Goal: Feedback & Contribution: Submit feedback/report problem

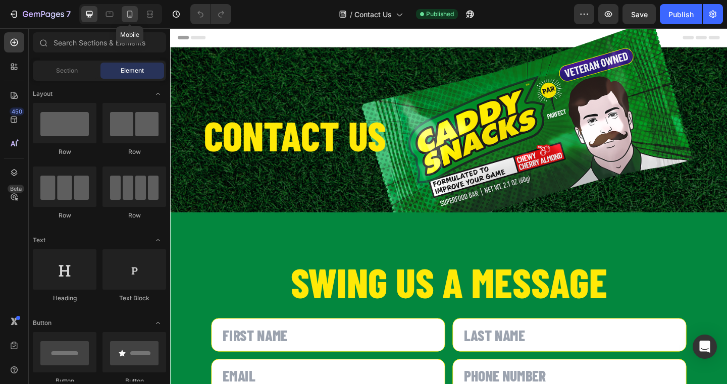
click at [130, 19] on div at bounding box center [130, 14] width 16 height 16
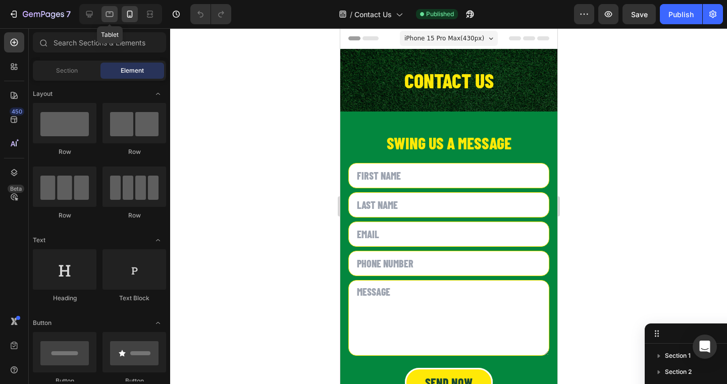
click at [108, 17] on icon at bounding box center [110, 14] width 10 height 10
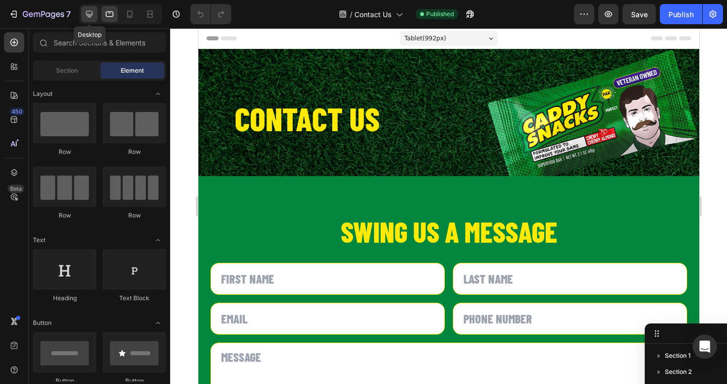
click at [93, 13] on icon at bounding box center [89, 14] width 10 height 10
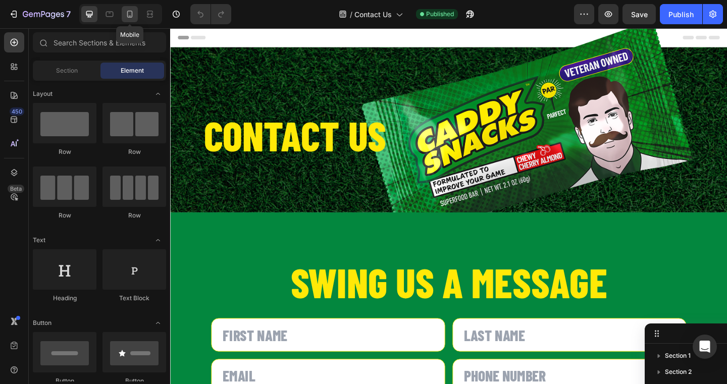
click at [134, 17] on icon at bounding box center [130, 14] width 10 height 10
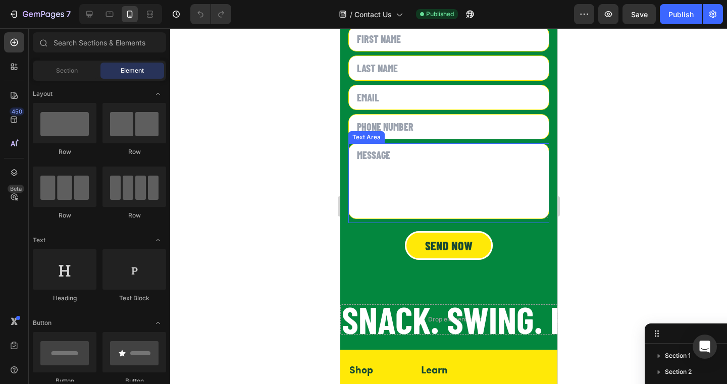
scroll to position [139, 0]
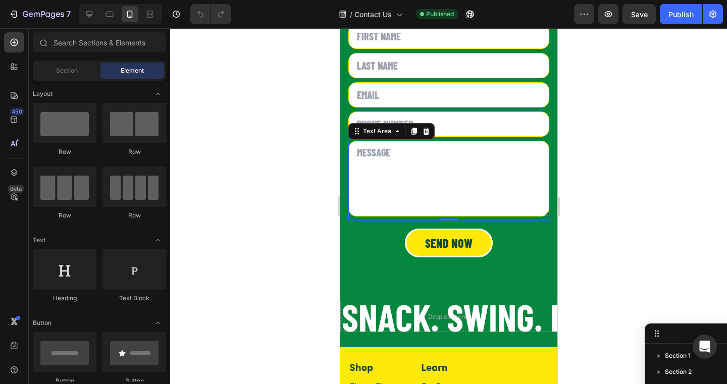
click at [399, 193] on textarea at bounding box center [448, 179] width 201 height 76
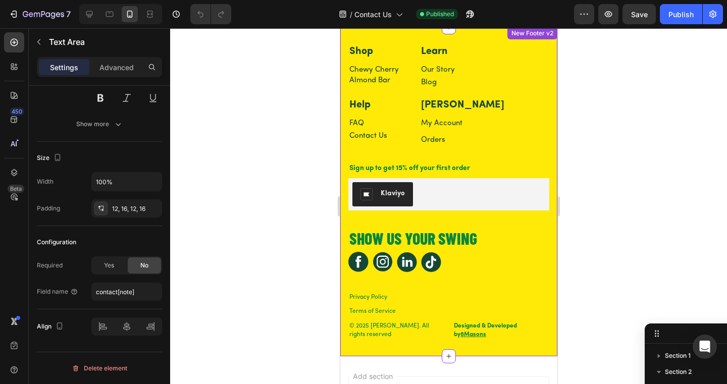
scroll to position [43, 0]
click at [381, 202] on button "Klaviyo" at bounding box center [382, 194] width 61 height 24
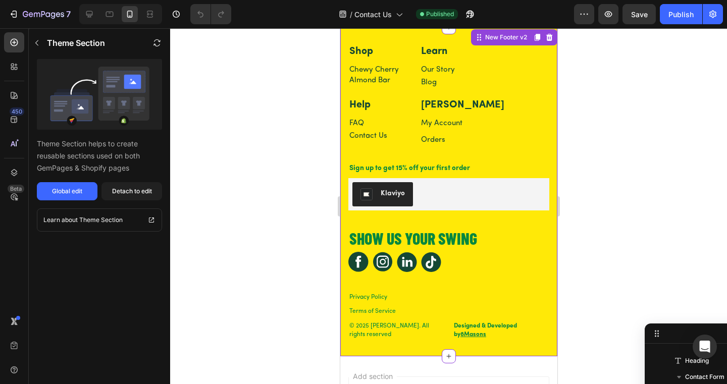
click at [378, 188] on div "Klaviyo" at bounding box center [382, 194] width 44 height 12
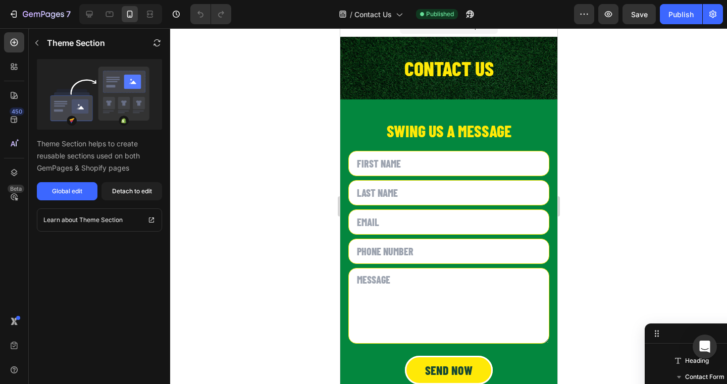
scroll to position [0, 0]
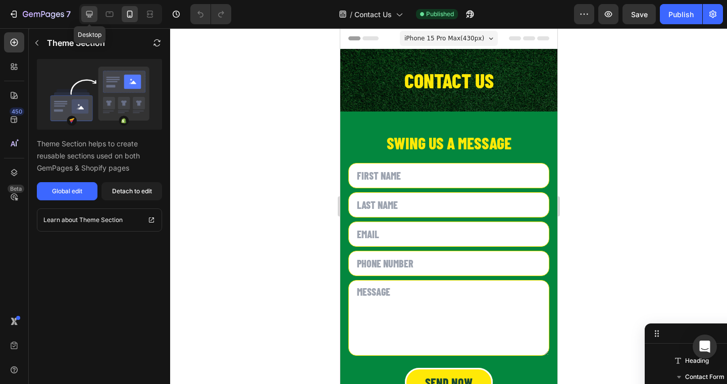
click at [95, 14] on div at bounding box center [89, 14] width 16 height 16
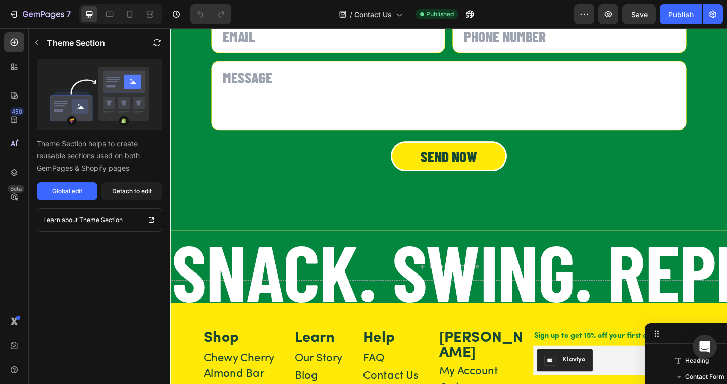
scroll to position [280, 0]
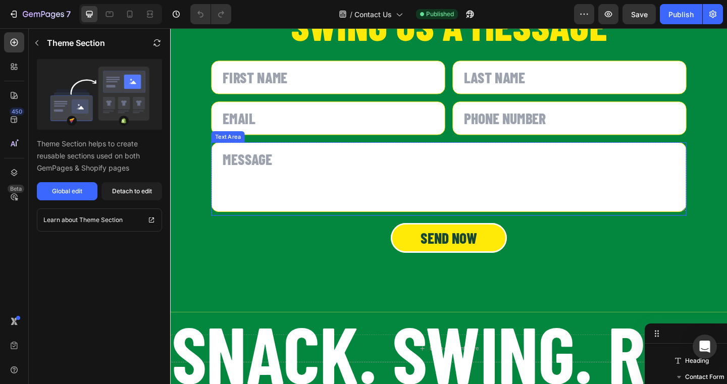
click at [380, 206] on textarea at bounding box center [473, 191] width 517 height 76
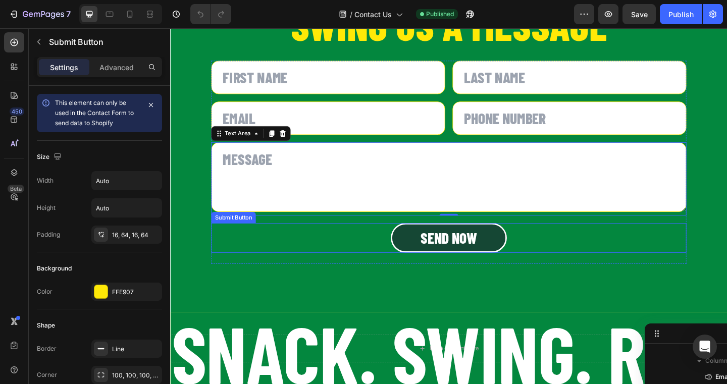
click at [421, 256] on button "Send now" at bounding box center [473, 256] width 126 height 32
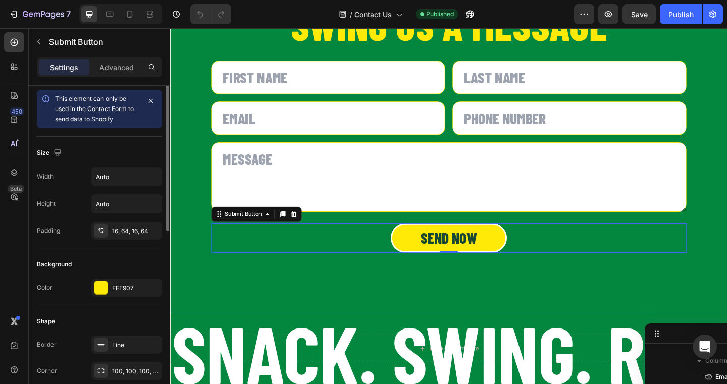
scroll to position [0, 0]
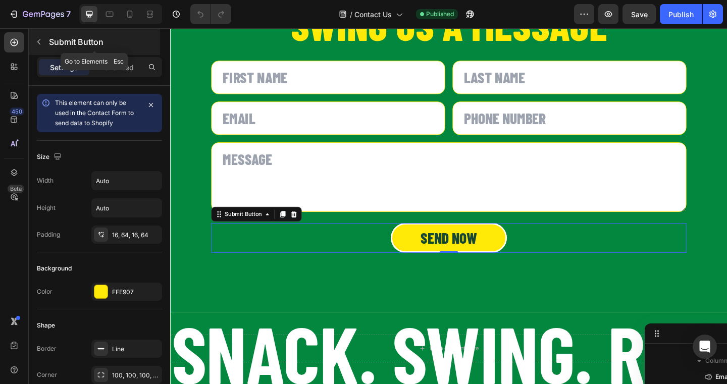
click at [38, 43] on icon "button" at bounding box center [39, 42] width 8 height 8
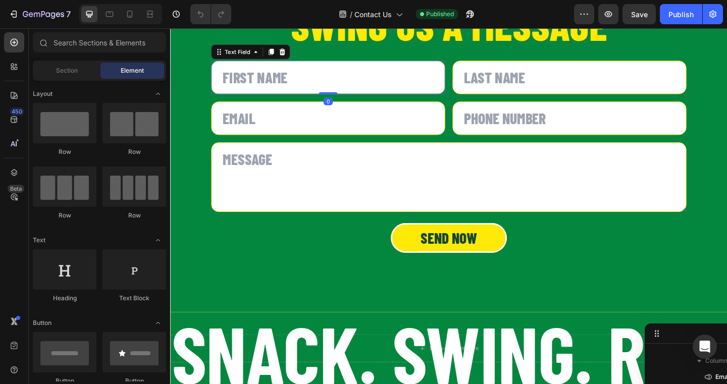
click at [242, 84] on input "text" at bounding box center [342, 82] width 255 height 36
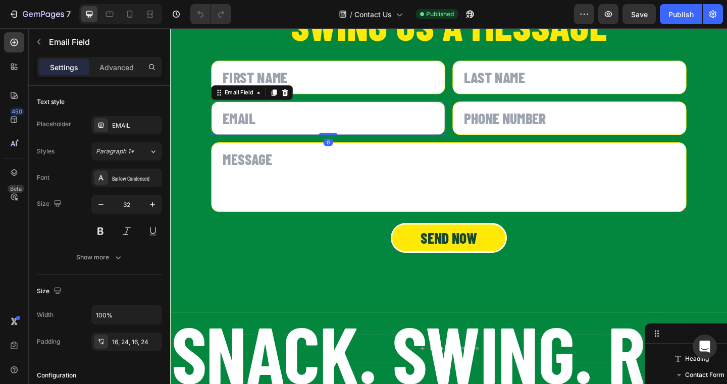
click at [255, 121] on input "email" at bounding box center [342, 126] width 255 height 36
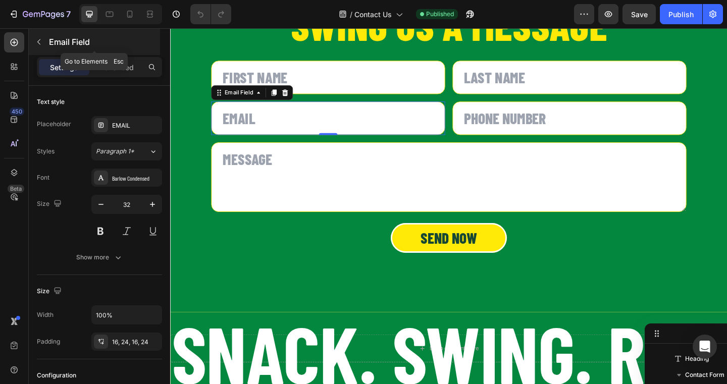
click at [41, 37] on button "button" at bounding box center [39, 42] width 16 height 16
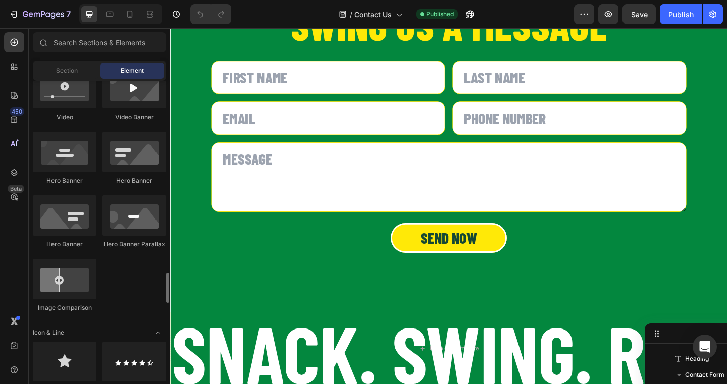
scroll to position [548, 0]
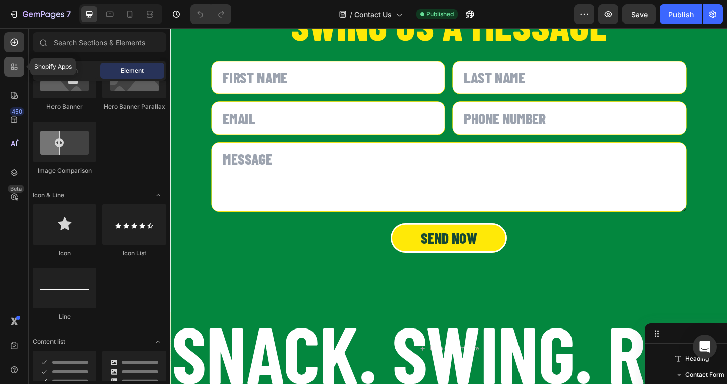
click at [15, 65] on icon at bounding box center [14, 67] width 10 height 10
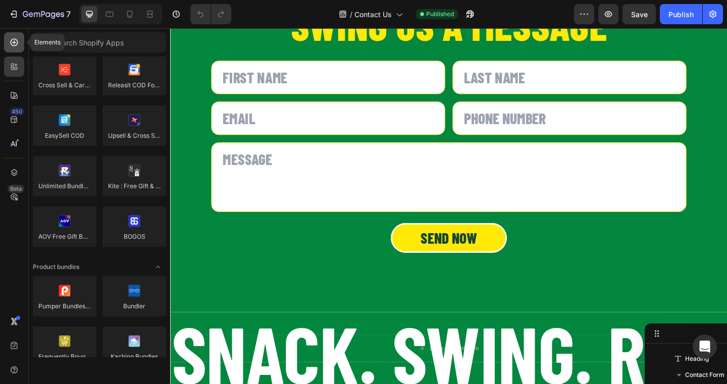
click at [9, 38] on icon at bounding box center [14, 42] width 10 height 10
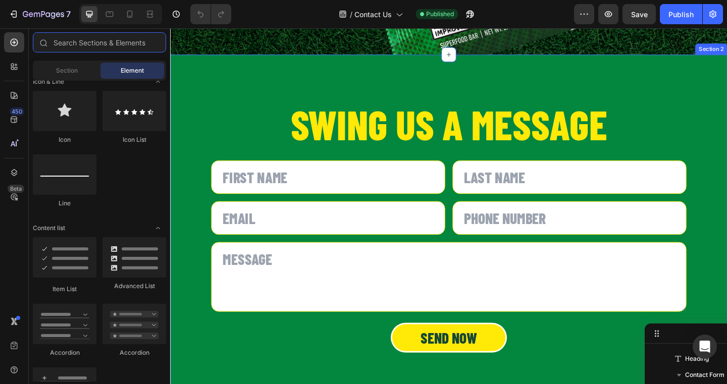
scroll to position [173, 0]
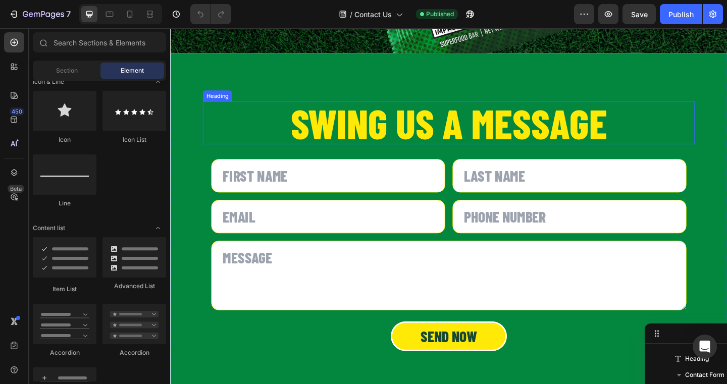
click at [345, 144] on h2 "Swing us a Message" at bounding box center [473, 131] width 535 height 46
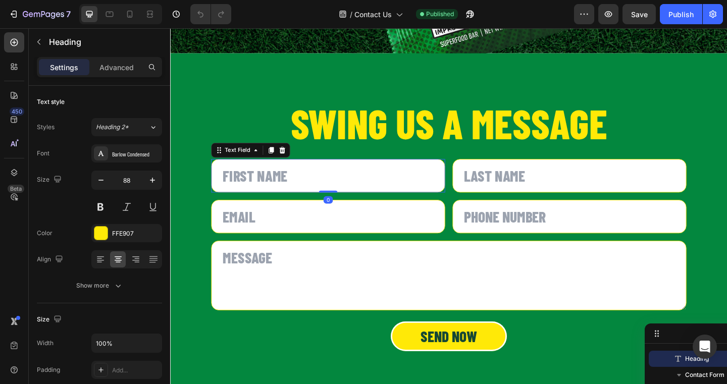
click at [319, 205] on input "text" at bounding box center [342, 189] width 255 height 36
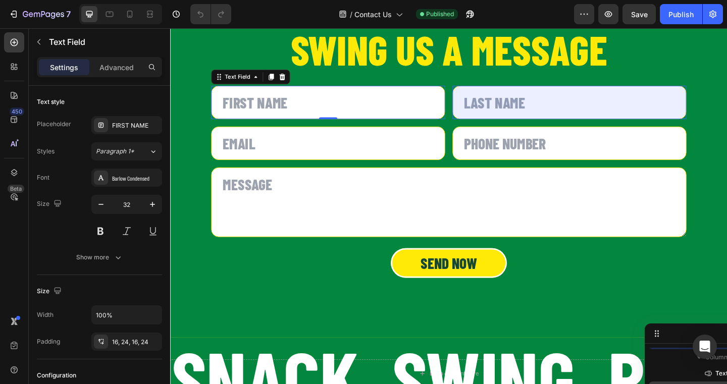
scroll to position [127, 0]
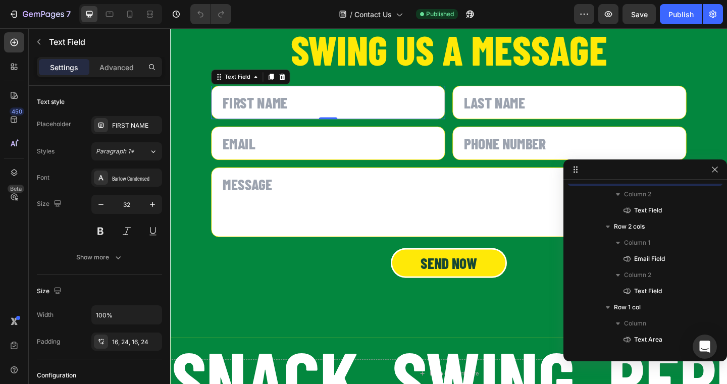
drag, startPoint x: 681, startPoint y: 334, endPoint x: 689, endPoint y: 171, distance: 163.9
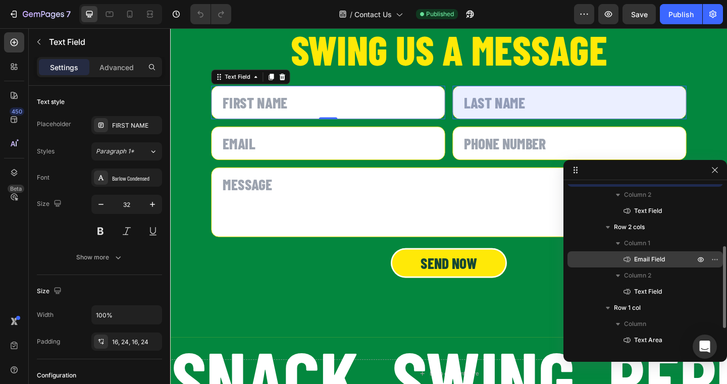
scroll to position [0, 0]
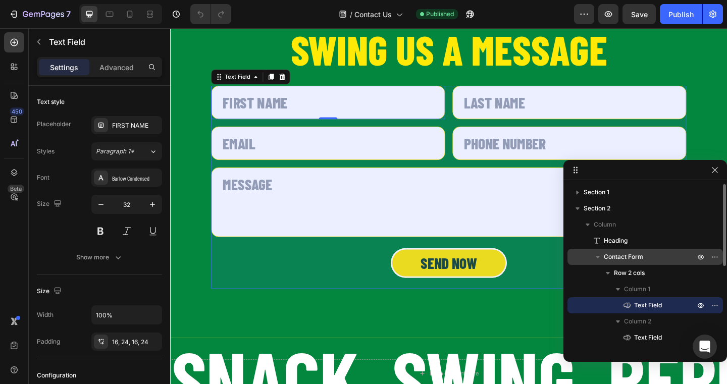
click at [640, 257] on span "Contact Form" at bounding box center [623, 257] width 39 height 10
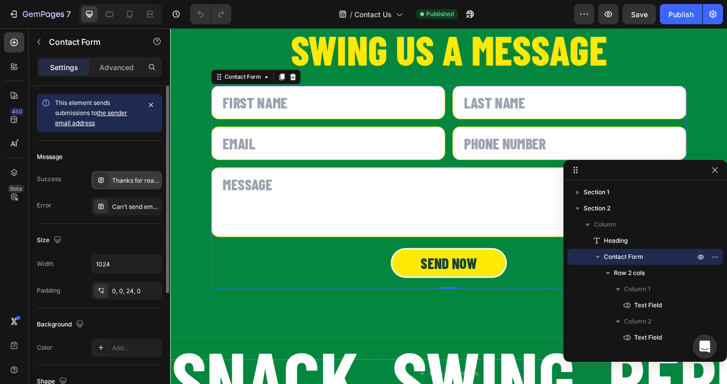
scroll to position [21, 0]
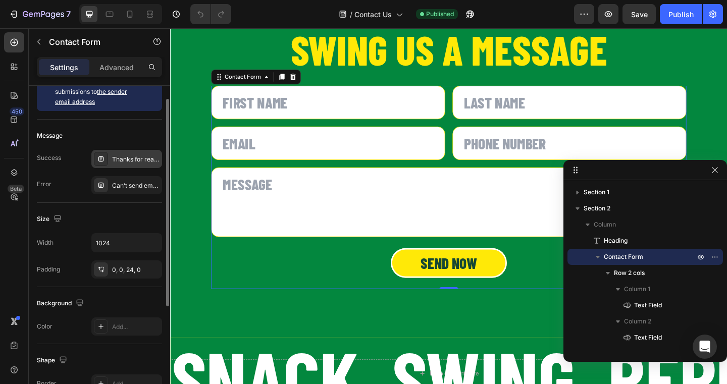
click at [121, 165] on div "Thanks for reaching out to the Caddy Snacks crew! We’ll follow up soon." at bounding box center [126, 159] width 71 height 18
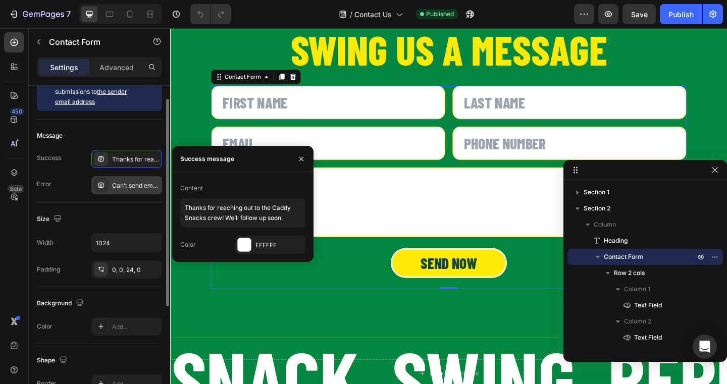
click at [120, 184] on div "Can’t send email. Please try again later." at bounding box center [135, 185] width 47 height 9
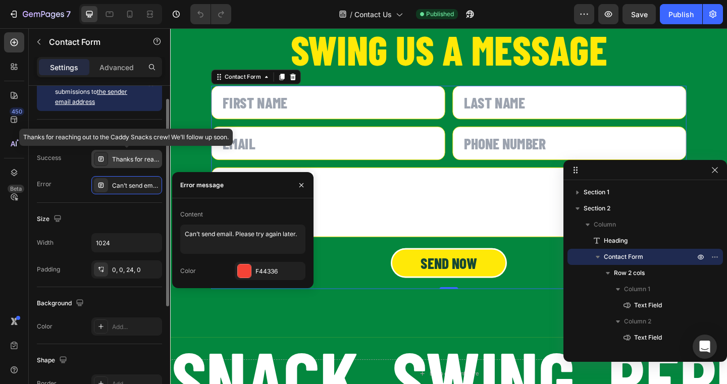
click at [117, 157] on div "Thanks for reaching out to the Caddy Snacks crew! We’ll follow up soon." at bounding box center [135, 159] width 47 height 9
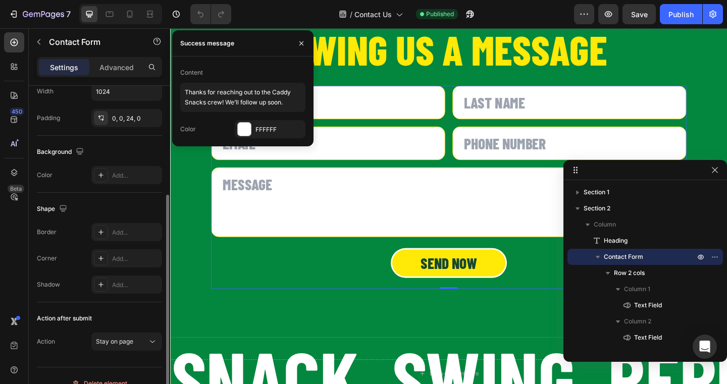
scroll to position [188, 0]
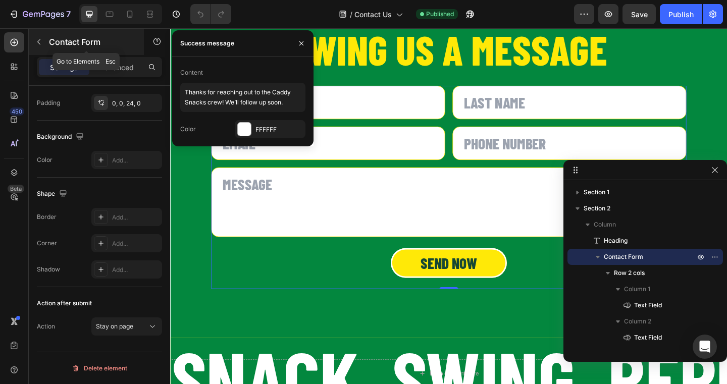
click at [39, 44] on icon "button" at bounding box center [39, 42] width 8 height 8
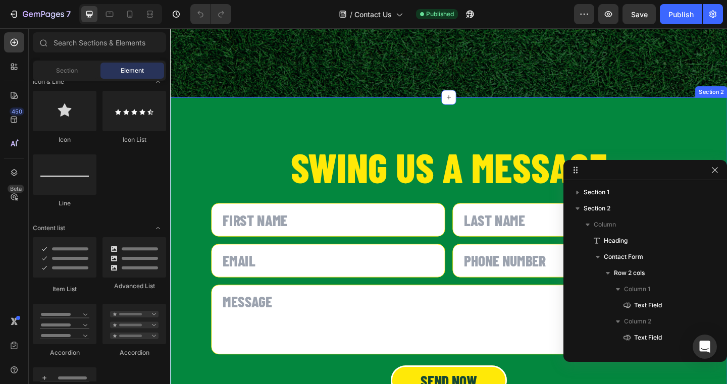
scroll to position [630, 0]
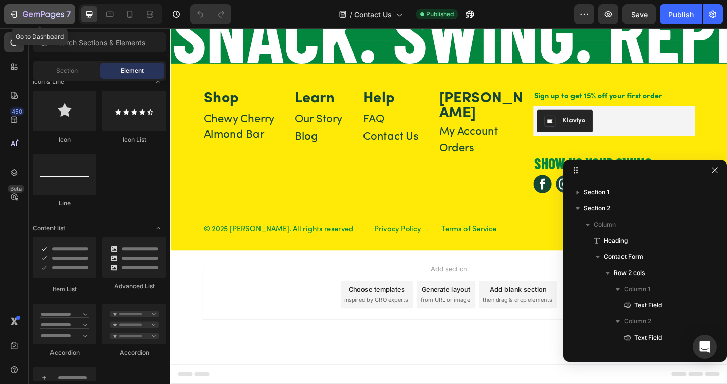
click at [13, 11] on icon "button" at bounding box center [15, 14] width 5 height 7
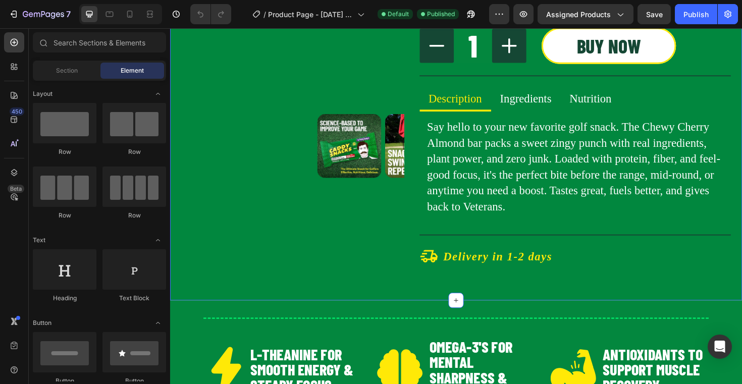
scroll to position [203, 0]
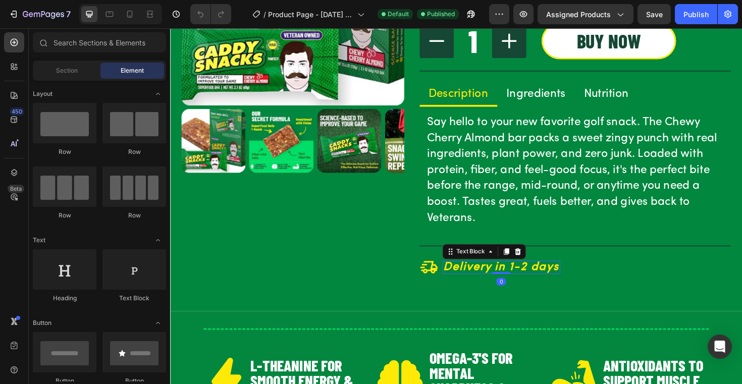
click at [545, 275] on div "Delivery in 1-2 days" at bounding box center [521, 282] width 125 height 14
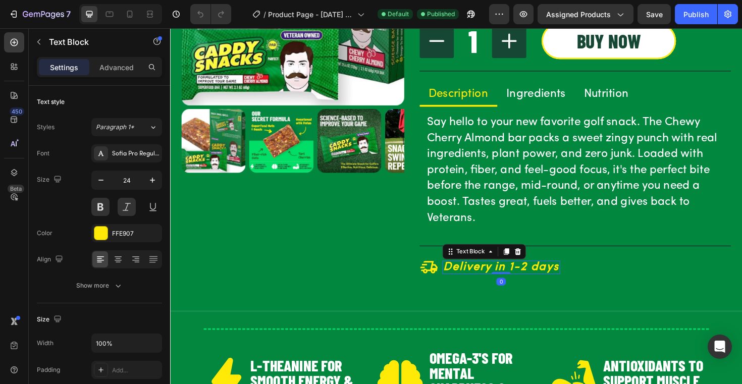
click at [553, 281] on p "Delivery in 1-2 days" at bounding box center [521, 282] width 123 height 12
click at [544, 281] on p "Delivery in 1-2 days" at bounding box center [521, 282] width 123 height 12
click at [546, 281] on p "Delivery in 1-2 days" at bounding box center [521, 282] width 123 height 12
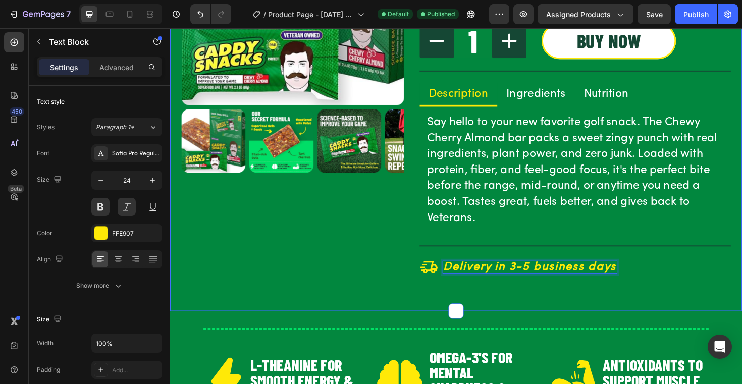
click at [554, 321] on div "Product Images Caddy Snacks Text Block Chewy Cherry Almond Product Title Judge.…" at bounding box center [473, 87] width 606 height 482
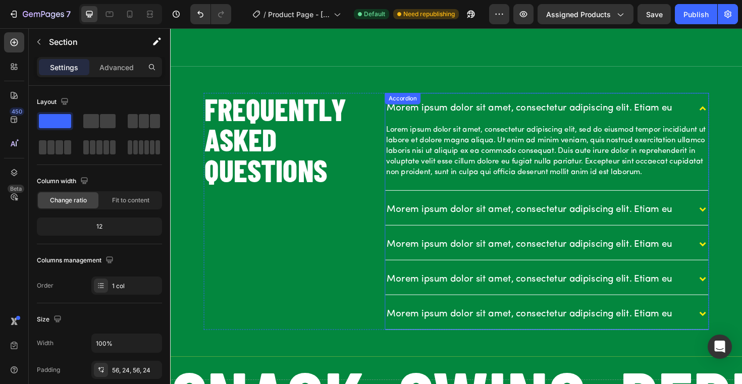
scroll to position [1259, 0]
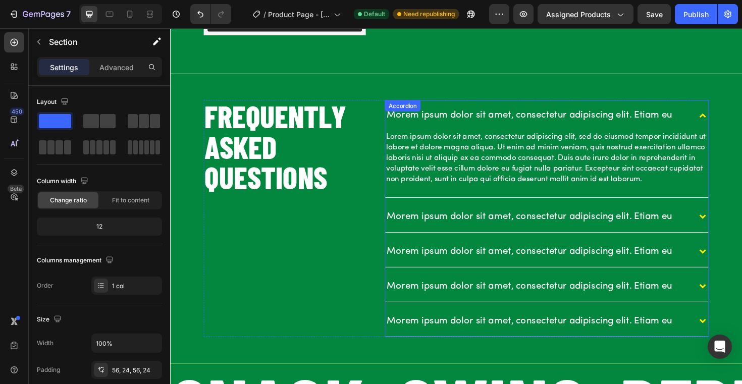
click at [444, 161] on p "Lorem ipsum dolor sit amet, consectetur adipiscing elit, sed do eiusmod tempor …" at bounding box center [569, 166] width 340 height 57
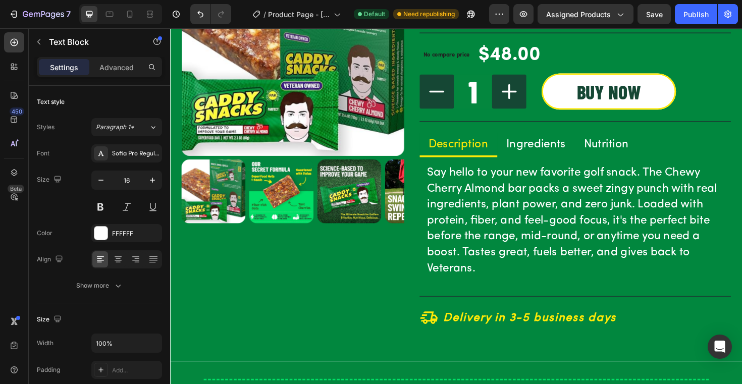
scroll to position [150, 0]
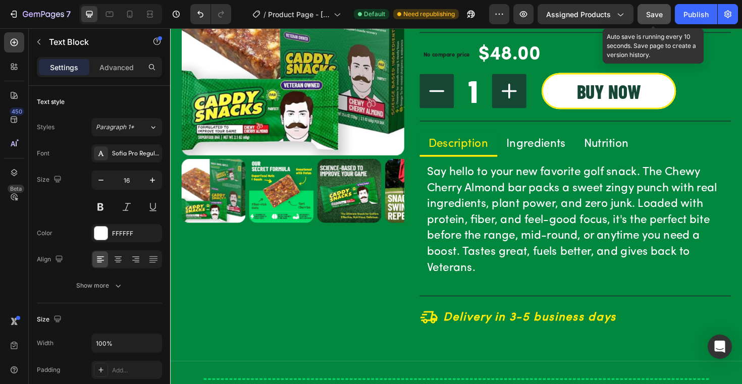
click at [652, 16] on span "Save" at bounding box center [654, 14] width 17 height 9
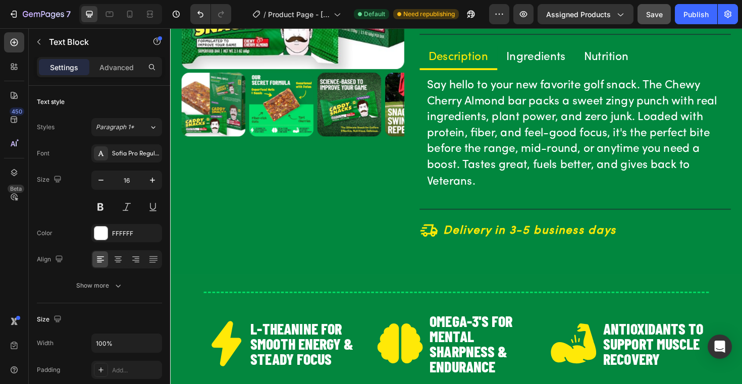
scroll to position [54, 0]
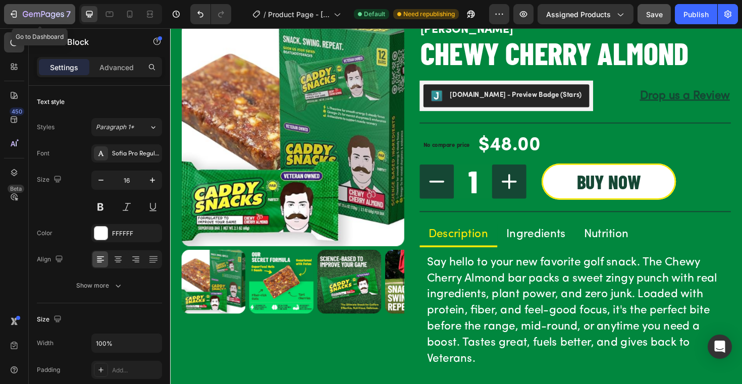
click at [18, 14] on icon "button" at bounding box center [14, 14] width 10 height 10
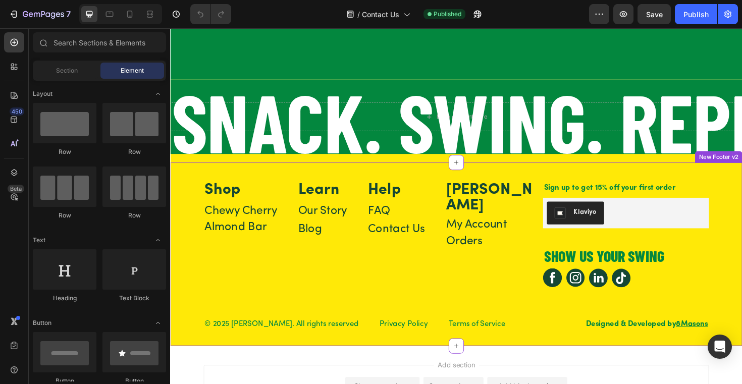
scroll to position [257, 0]
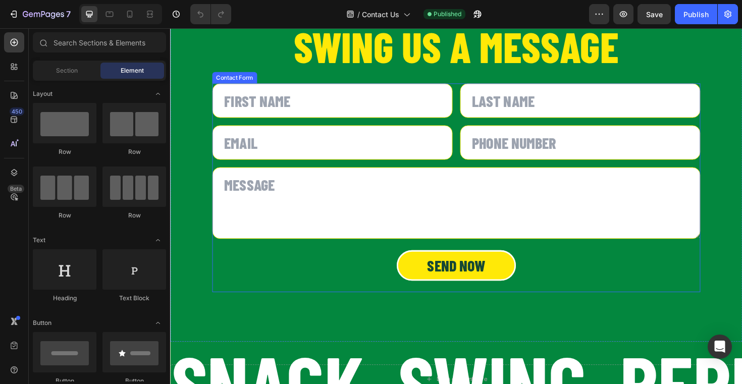
click at [635, 167] on input "text" at bounding box center [604, 149] width 255 height 36
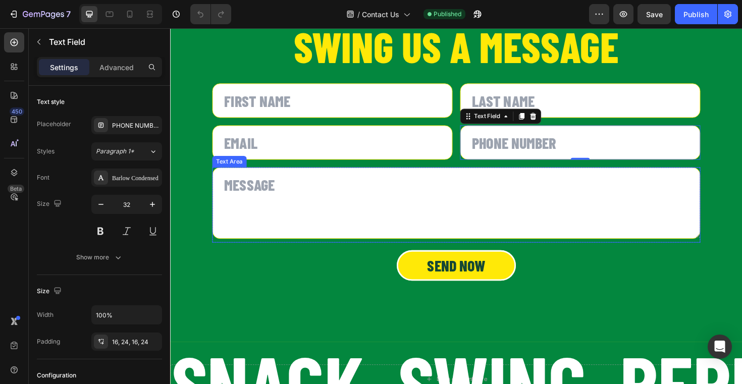
click at [643, 234] on textarea at bounding box center [473, 214] width 517 height 76
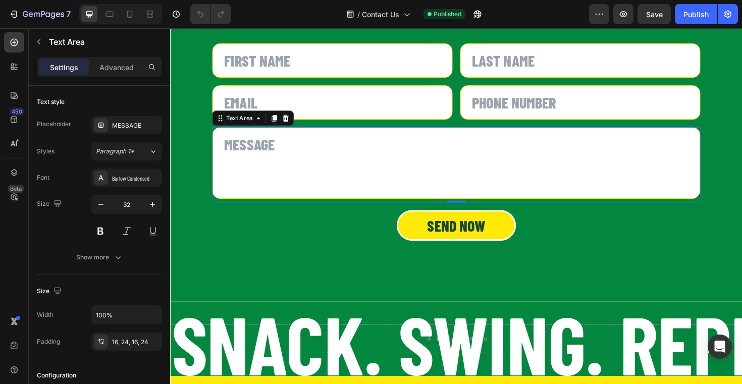
scroll to position [301, 0]
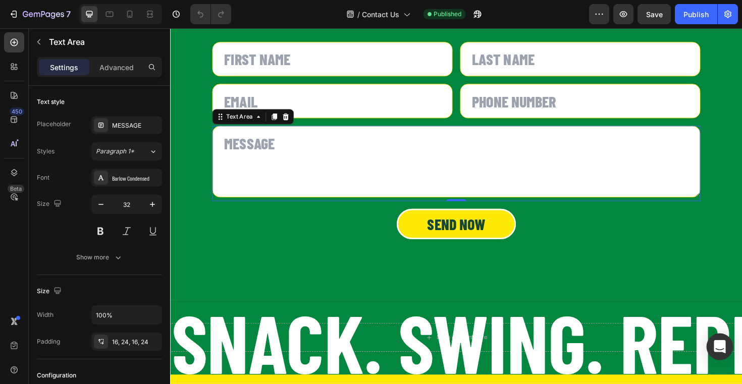
click at [718, 346] on icon "Open Intercom Messenger" at bounding box center [720, 346] width 12 height 13
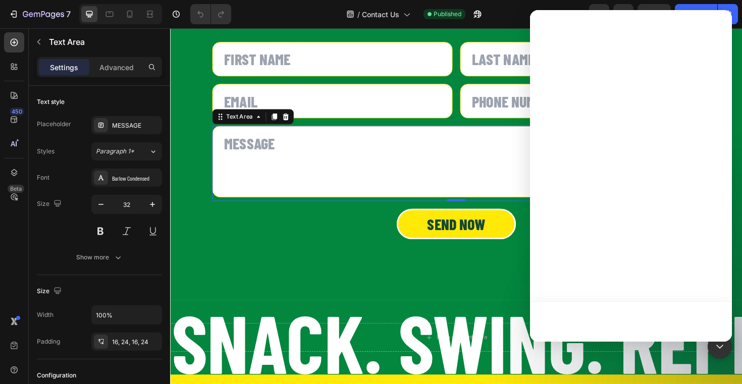
scroll to position [0, 0]
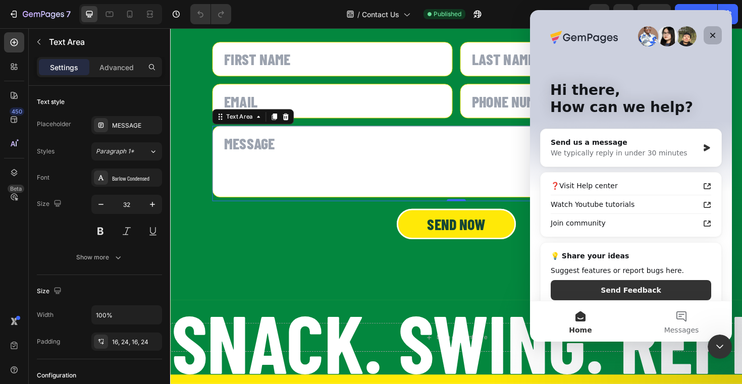
click at [713, 36] on icon "Close" at bounding box center [714, 36] width 6 height 6
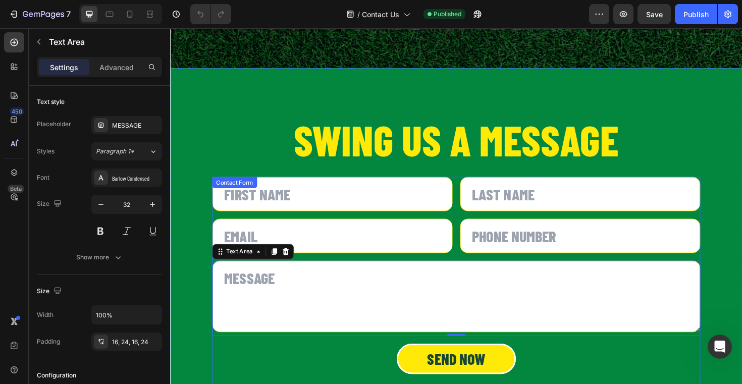
scroll to position [135, 0]
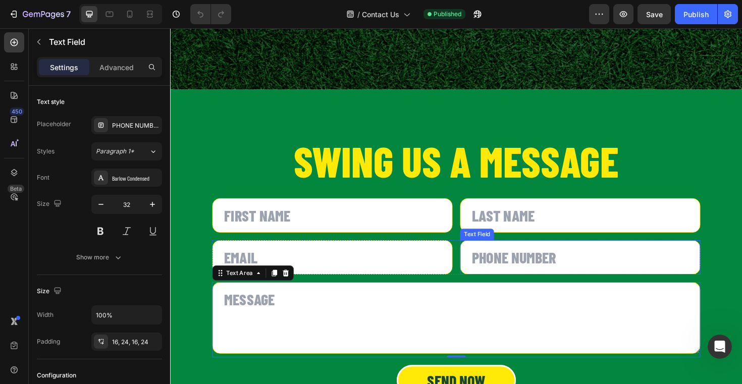
click at [668, 255] on input "text" at bounding box center [604, 271] width 255 height 36
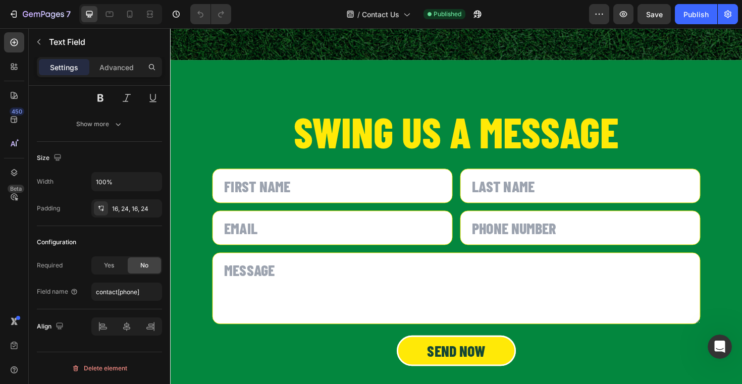
scroll to position [195, 0]
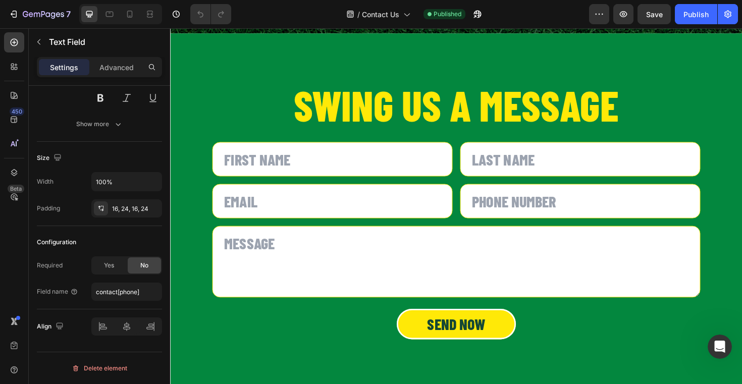
click at [391, 251] on textarea at bounding box center [473, 276] width 517 height 76
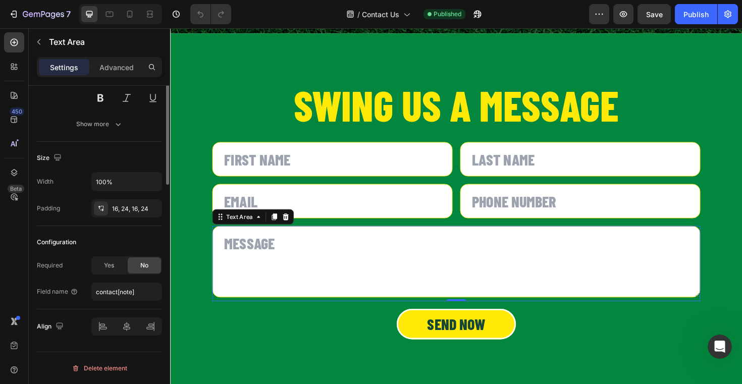
scroll to position [0, 0]
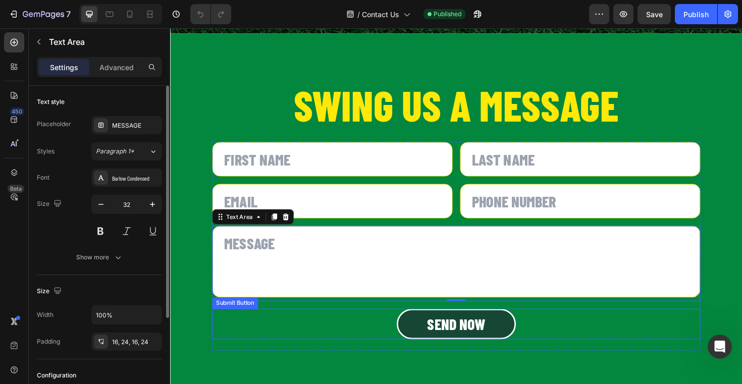
click at [458, 330] on button "Send now" at bounding box center [473, 342] width 126 height 32
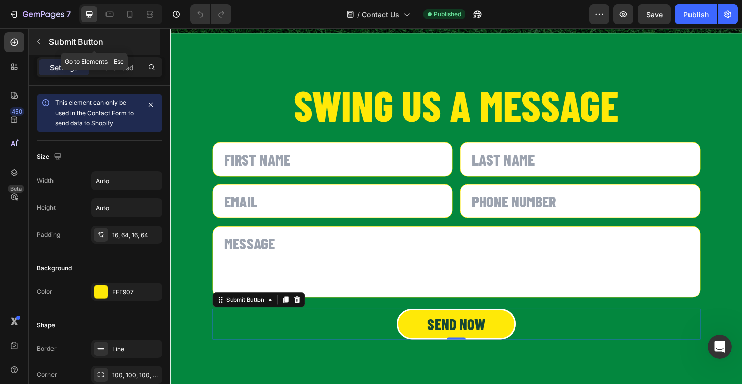
click at [40, 45] on icon "button" at bounding box center [39, 42] width 8 height 8
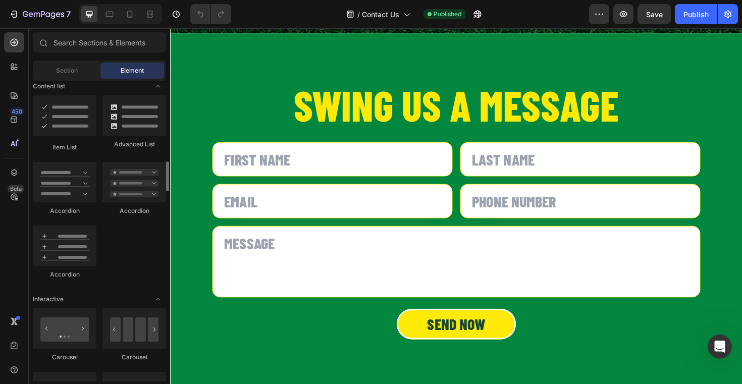
scroll to position [836, 0]
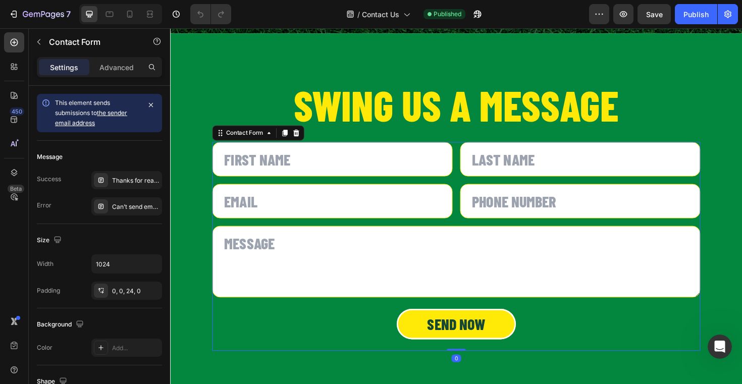
click at [310, 188] on div "Text Field Text Field Row Email Field Text Field Row Text Area Row Send now Sub…" at bounding box center [473, 259] width 517 height 221
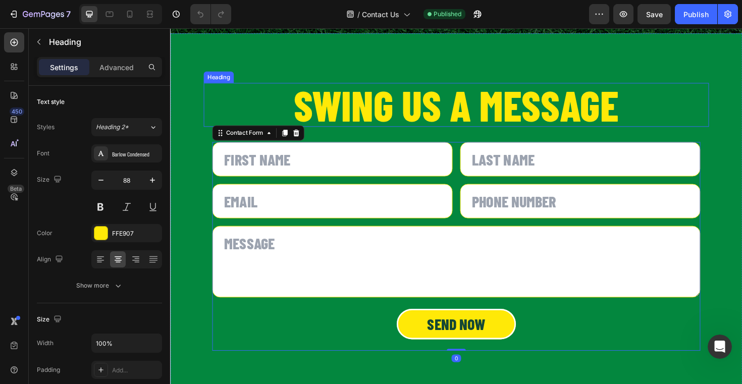
click at [383, 119] on h2 "Swing us a Message" at bounding box center [473, 109] width 535 height 46
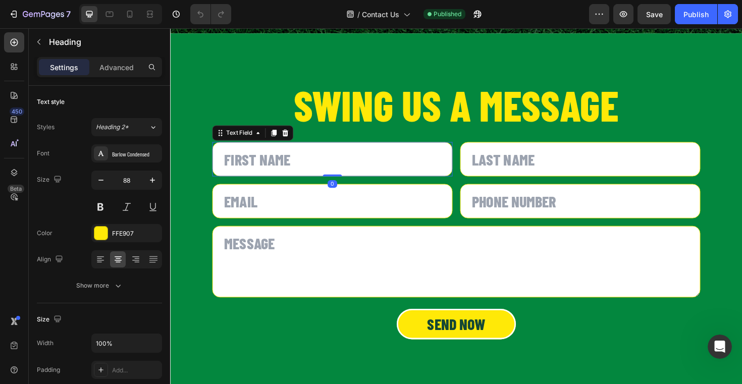
click at [369, 158] on input "text" at bounding box center [342, 167] width 255 height 36
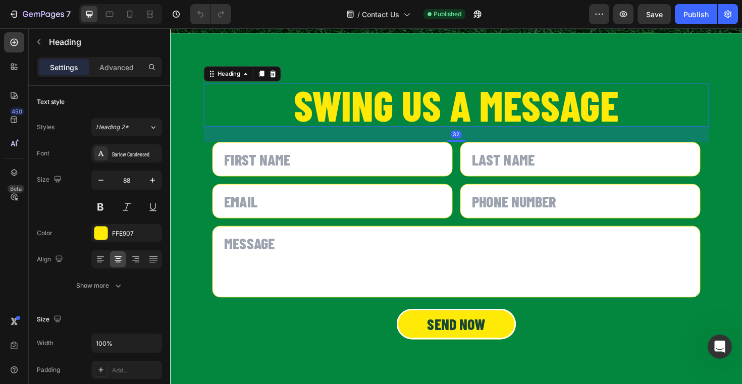
click at [356, 111] on h2 "Swing us a Message" at bounding box center [473, 109] width 535 height 46
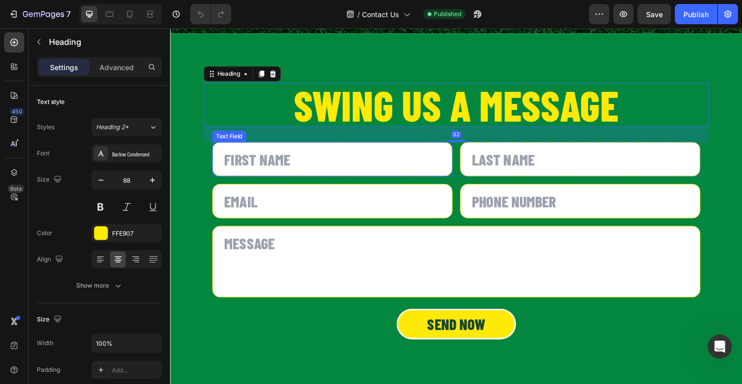
click at [323, 167] on input "text" at bounding box center [342, 167] width 255 height 36
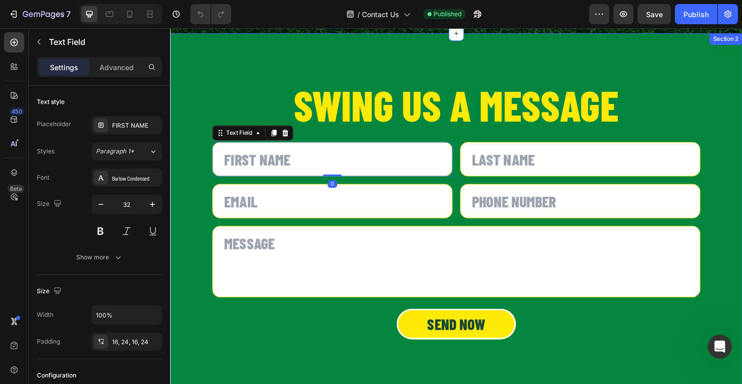
click at [323, 140] on div "Swing us a Message Heading Text Field 0 Text Field Row Email Field Text Field R…" at bounding box center [473, 228] width 535 height 284
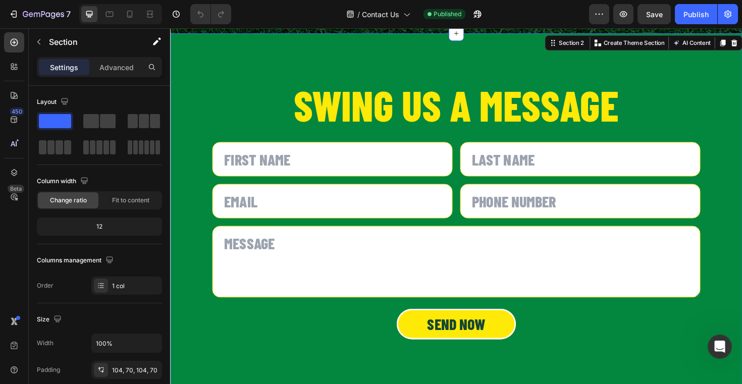
click at [324, 154] on input "text" at bounding box center [342, 167] width 255 height 36
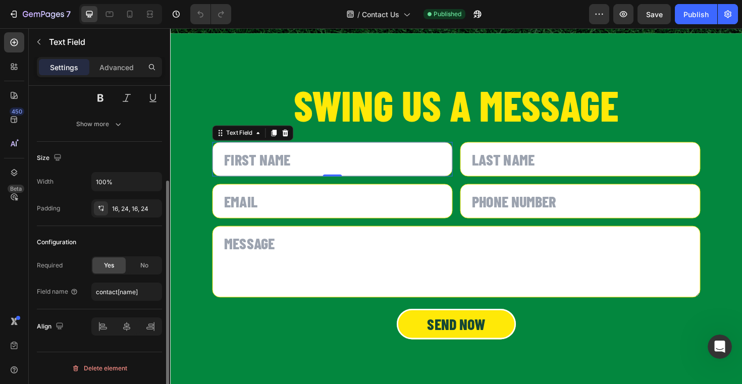
scroll to position [133, 0]
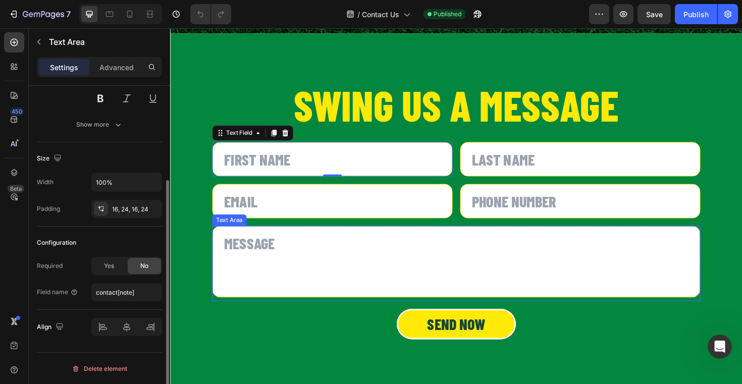
click at [241, 234] on div "Text Area" at bounding box center [233, 231] width 32 height 9
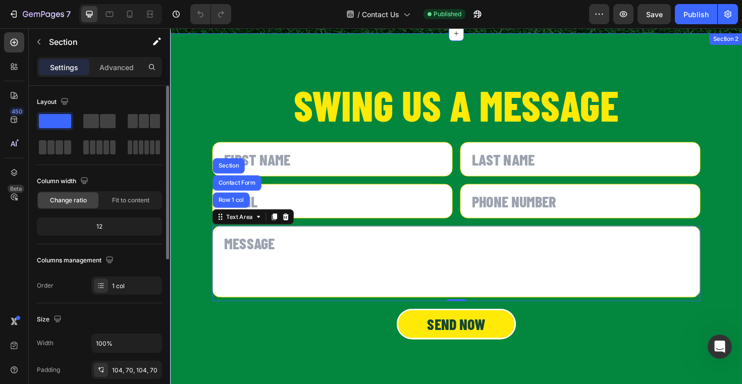
click at [233, 140] on div "Swing us a Message Heading Text Field Text Field Row Email Field Text Field Row…" at bounding box center [473, 228] width 535 height 284
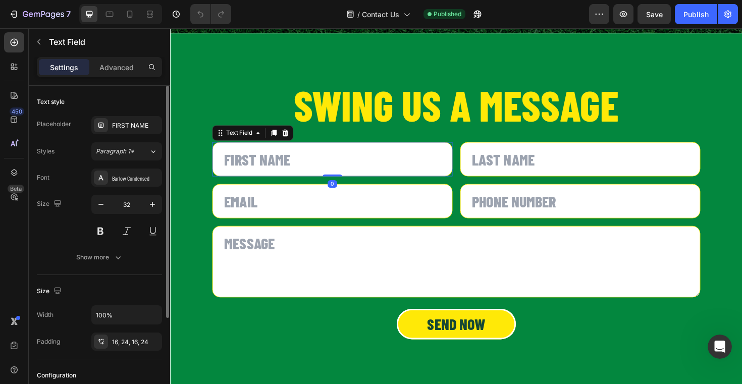
click at [317, 149] on input "text" at bounding box center [342, 167] width 255 height 36
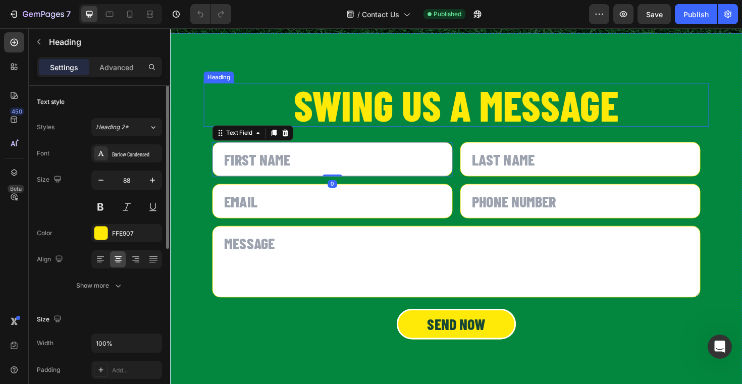
click at [340, 117] on h2 "Swing us a Message" at bounding box center [473, 109] width 535 height 46
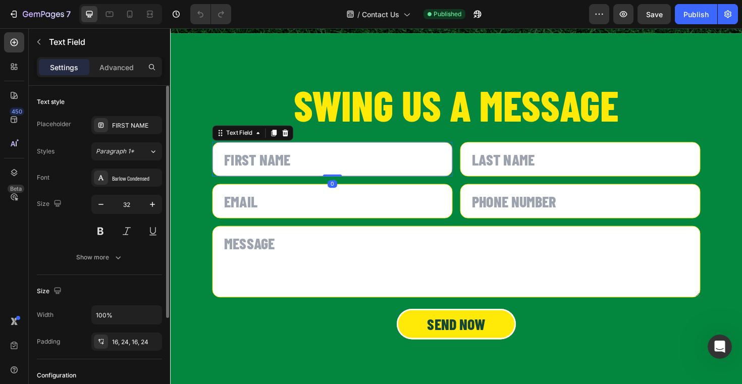
click at [343, 159] on input "text" at bounding box center [342, 167] width 255 height 36
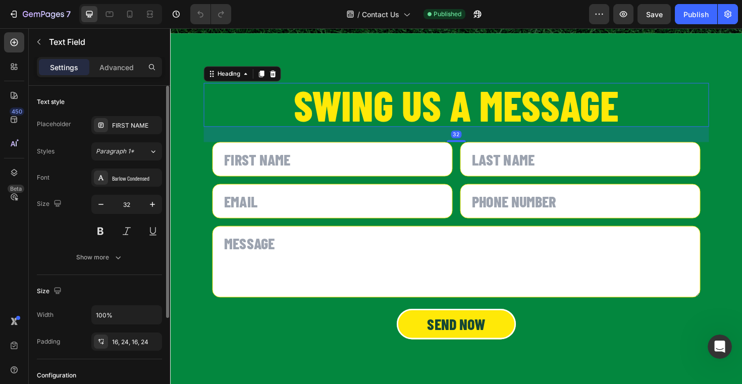
click at [354, 129] on h2 "Swing us a Message" at bounding box center [473, 109] width 535 height 46
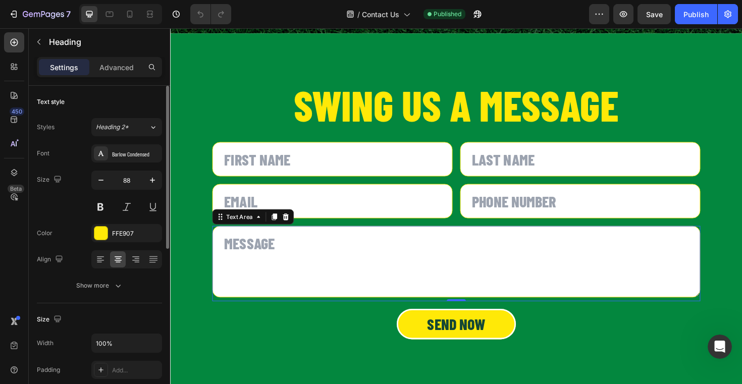
click at [343, 283] on textarea at bounding box center [473, 276] width 517 height 76
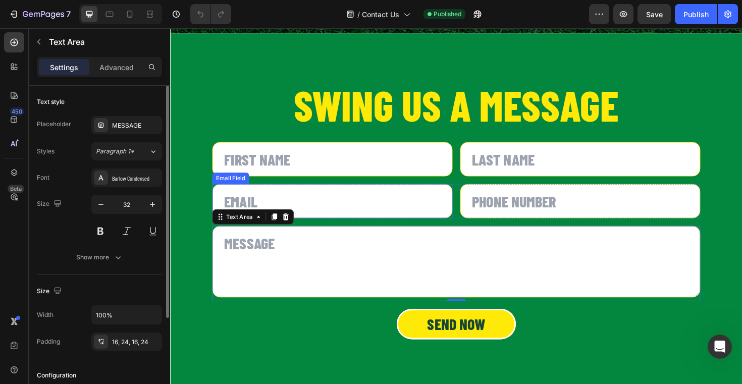
click at [343, 227] on input "email" at bounding box center [342, 211] width 255 height 36
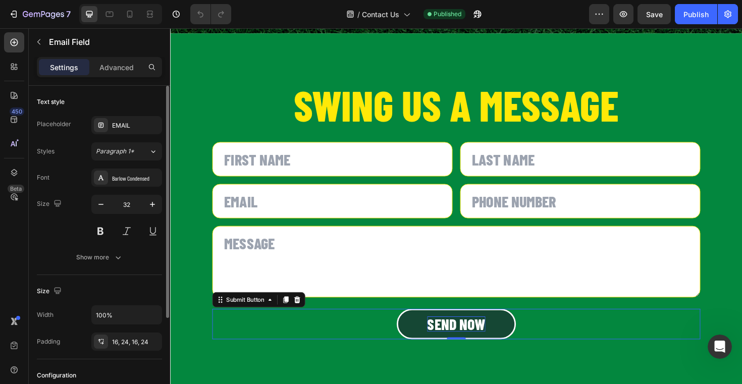
click at [455, 336] on div "Send now" at bounding box center [473, 342] width 62 height 16
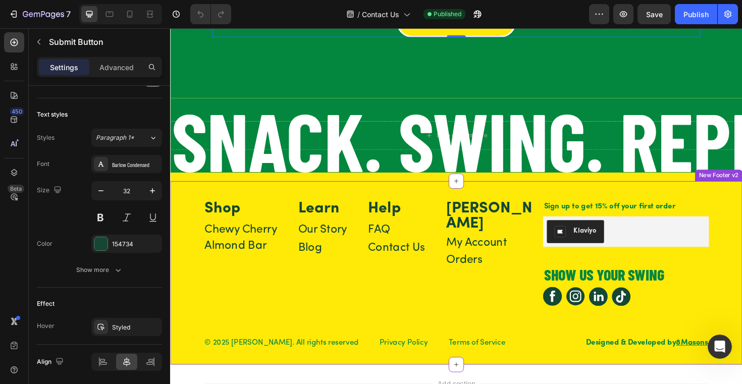
scroll to position [296, 0]
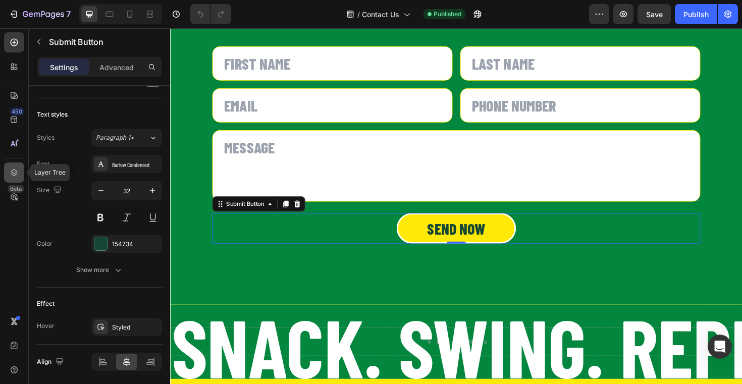
click at [11, 171] on icon at bounding box center [14, 173] width 10 height 10
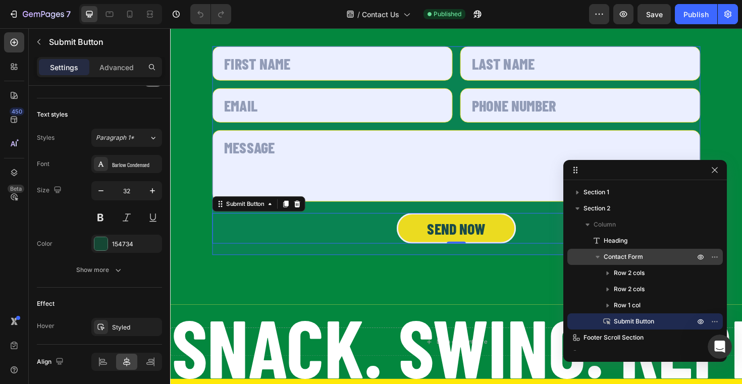
click at [624, 261] on span "Contact Form" at bounding box center [623, 257] width 39 height 10
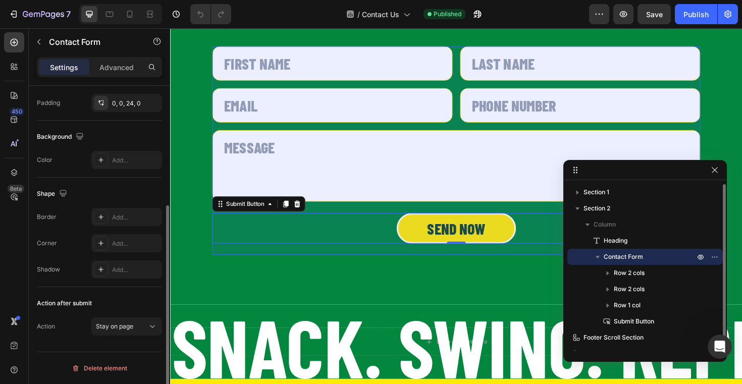
scroll to position [0, 0]
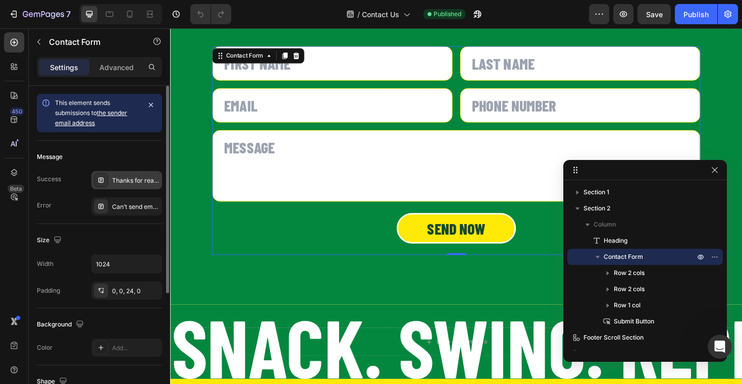
click at [112, 180] on div "Thanks for reaching out to the Caddy Snacks crew! We’ll follow up soon." at bounding box center [135, 180] width 47 height 9
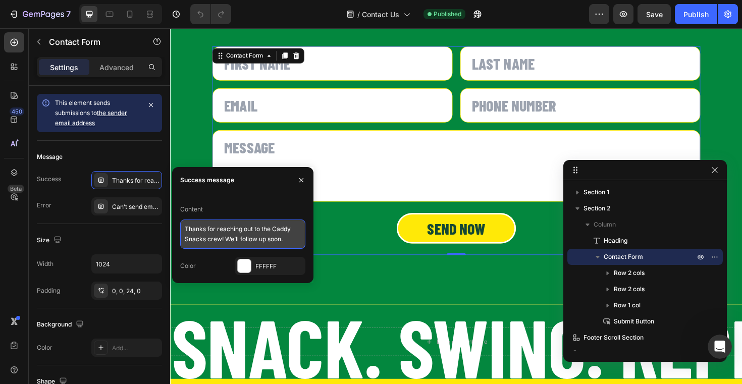
click at [221, 228] on textarea "Thanks for reaching out to the Caddy Snacks crew! We’ll follow up soon." at bounding box center [242, 234] width 125 height 29
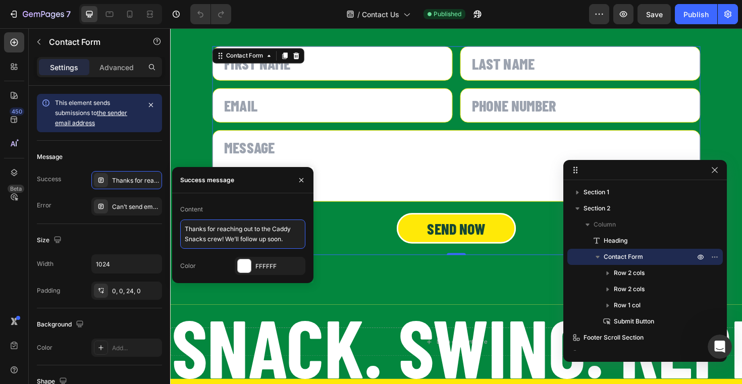
click at [221, 228] on textarea "Thanks for reaching out to the Caddy Snacks crew! We’ll follow up soon." at bounding box center [242, 234] width 125 height 29
